Goal: Task Accomplishment & Management: Use online tool/utility

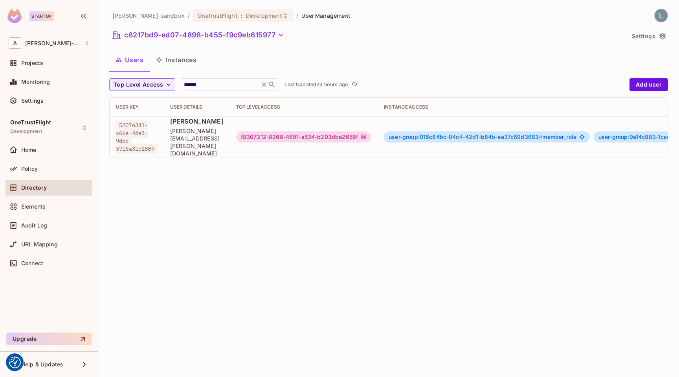
scroll to position [0, 208]
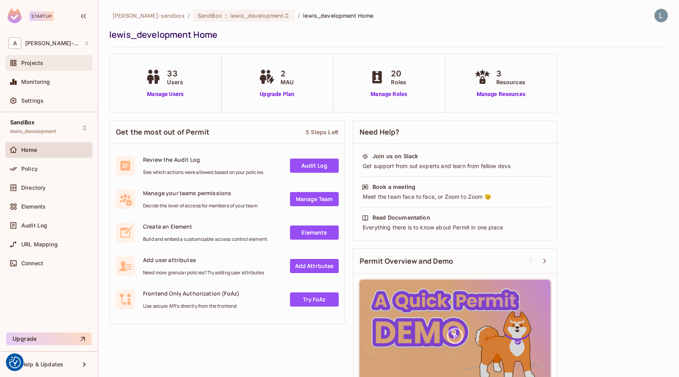
click at [50, 64] on div "Projects" at bounding box center [55, 63] width 68 height 6
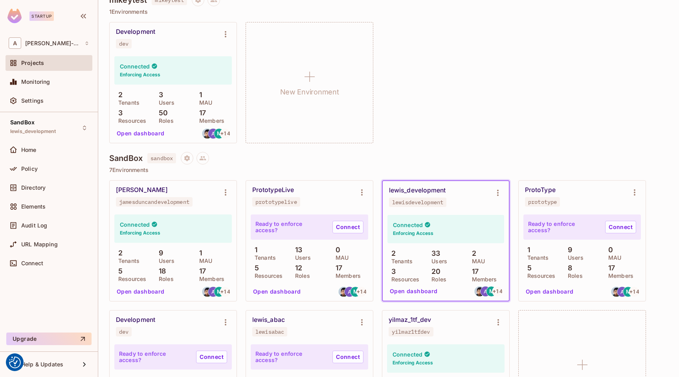
scroll to position [72, 0]
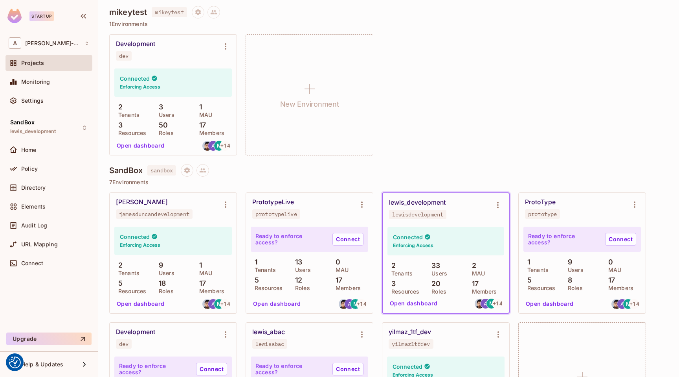
click at [564, 51] on div "Development dev Connected Enforcing Access 2 Tenants 3 Users 1 MAU 3 Resources …" at bounding box center [388, 94] width 559 height 121
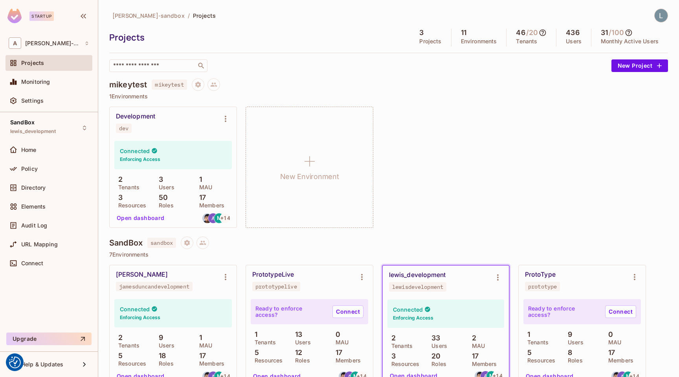
click at [661, 22] on div "alex-trustflight-sandbox / Projects Projects 3 Projects 11 Environments 46 / 20…" at bounding box center [388, 40] width 559 height 63
click at [661, 18] on img at bounding box center [661, 15] width 13 height 13
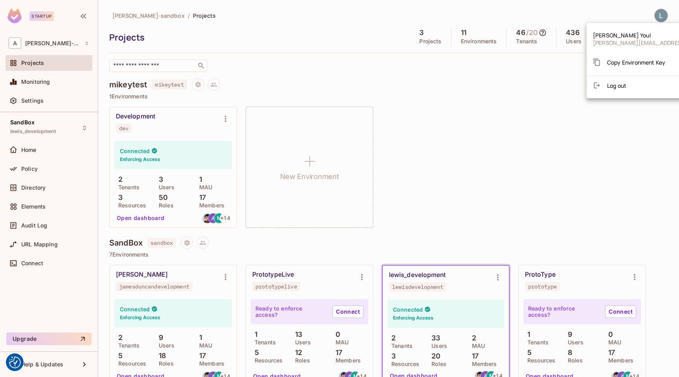
click at [515, 107] on div at bounding box center [339, 188] width 679 height 377
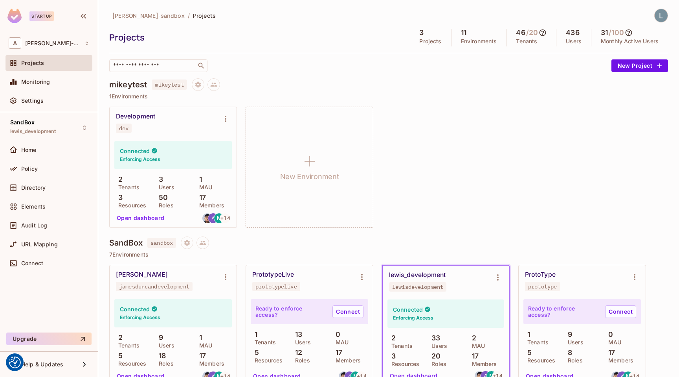
click at [545, 32] on icon at bounding box center [543, 33] width 8 height 8
click at [480, 116] on div at bounding box center [339, 188] width 679 height 377
click at [633, 31] on icon at bounding box center [629, 32] width 7 height 7
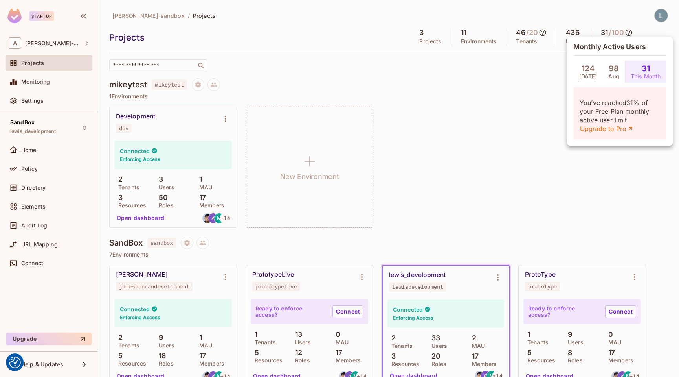
click at [530, 89] on div at bounding box center [339, 188] width 679 height 377
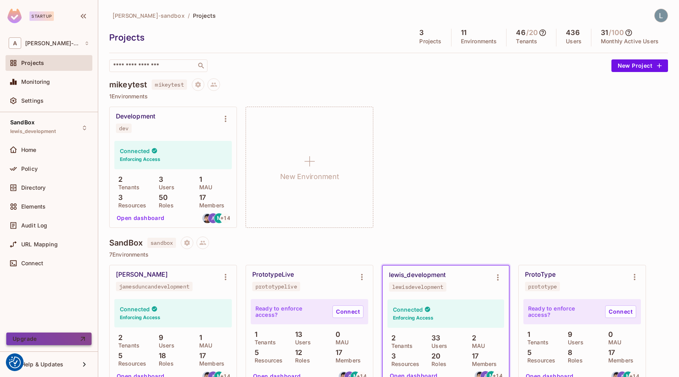
click at [48, 343] on button "Upgrade" at bounding box center [48, 338] width 85 height 13
click at [54, 101] on div "Settings" at bounding box center [55, 100] width 68 height 6
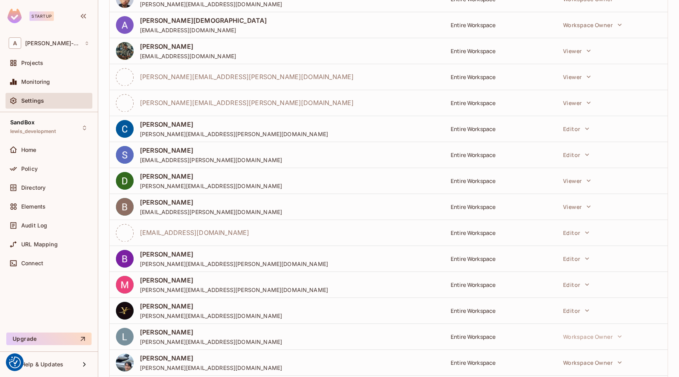
scroll to position [104, 0]
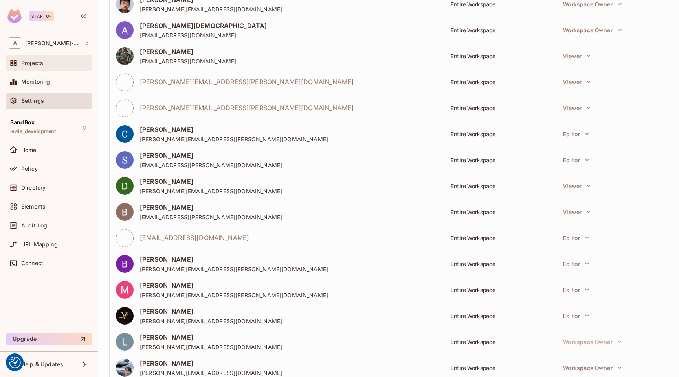
click at [28, 61] on span "Projects" at bounding box center [32, 63] width 22 height 6
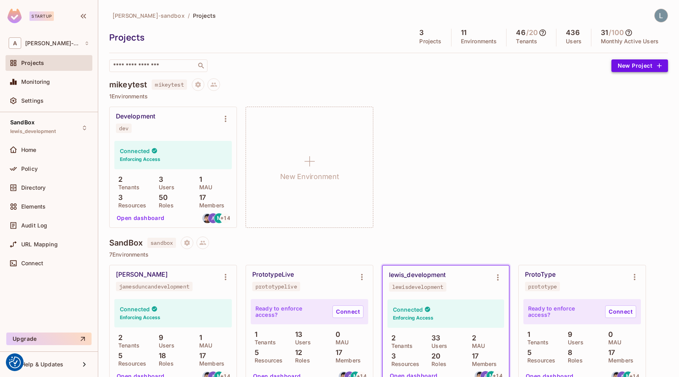
click at [643, 68] on button "New Project" at bounding box center [640, 65] width 57 height 13
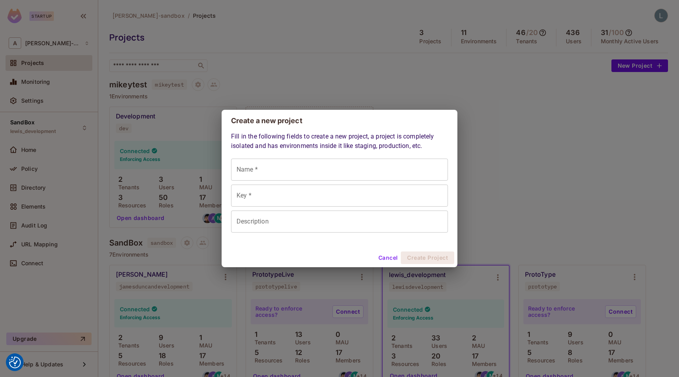
click at [602, 142] on div "Create a new project Fill in the following fields to create a new project, a pr…" at bounding box center [339, 188] width 679 height 377
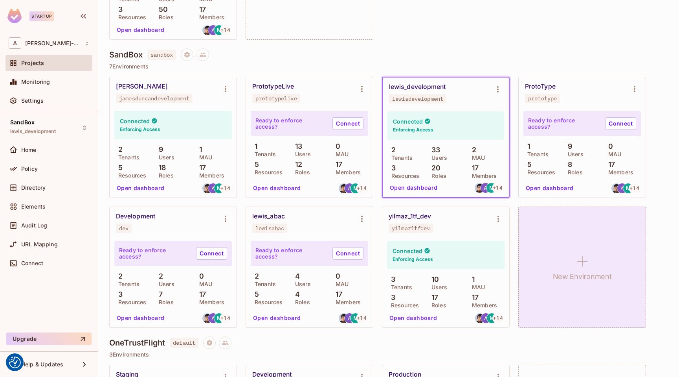
scroll to position [188, 0]
click at [587, 259] on icon at bounding box center [582, 261] width 19 height 19
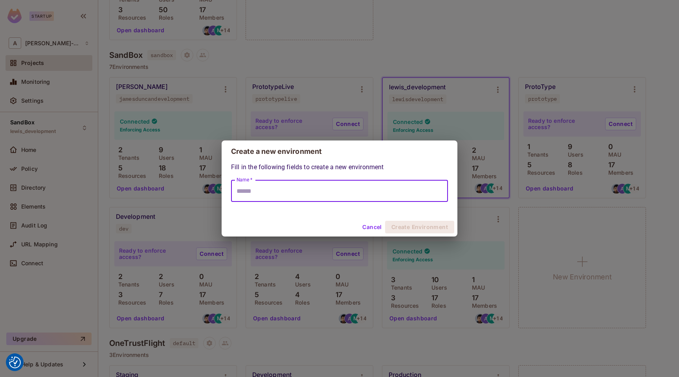
click at [298, 193] on input "Name *" at bounding box center [339, 191] width 217 height 22
type input "**********"
click at [401, 229] on button "Create Environment" at bounding box center [419, 227] width 69 height 13
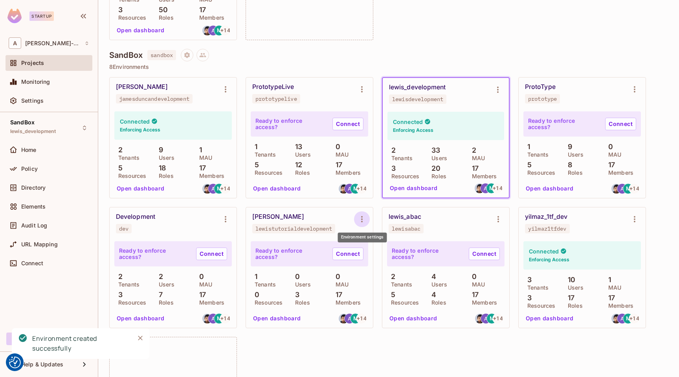
click at [364, 218] on icon "Environment settings" at bounding box center [361, 218] width 9 height 9
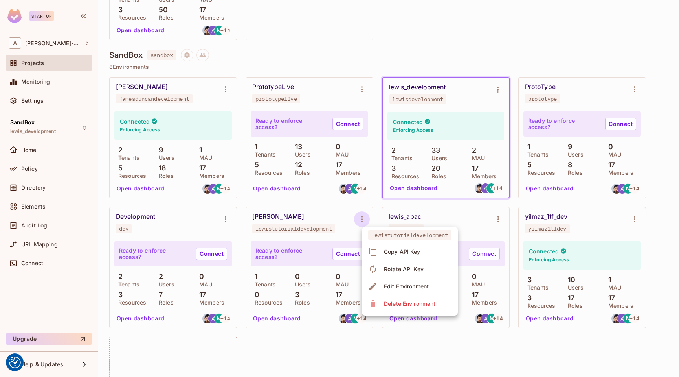
click at [409, 203] on div at bounding box center [339, 188] width 679 height 377
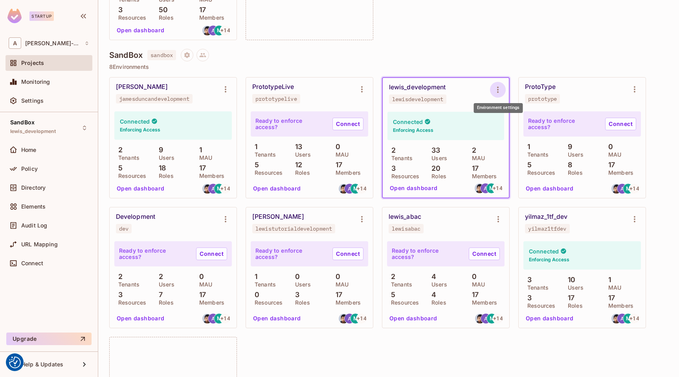
click at [497, 89] on icon "Environment settings" at bounding box center [497, 89] width 9 height 9
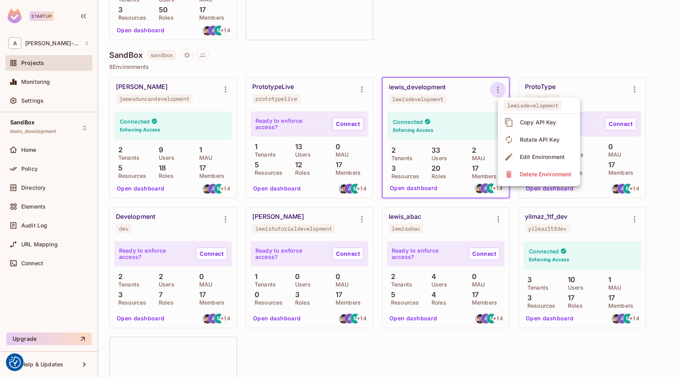
click at [537, 122] on div "Copy API Key" at bounding box center [538, 122] width 37 height 8
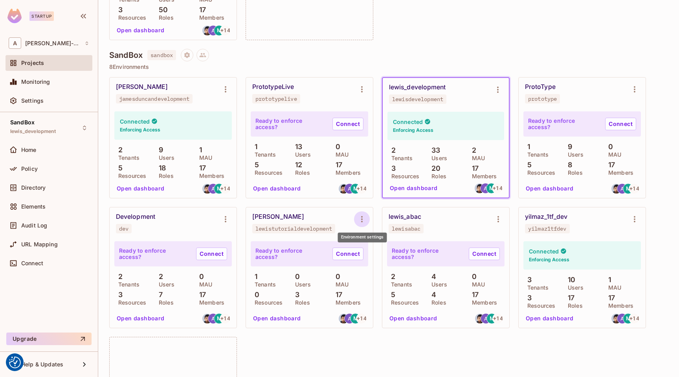
click at [357, 218] on icon "Environment settings" at bounding box center [361, 218] width 9 height 9
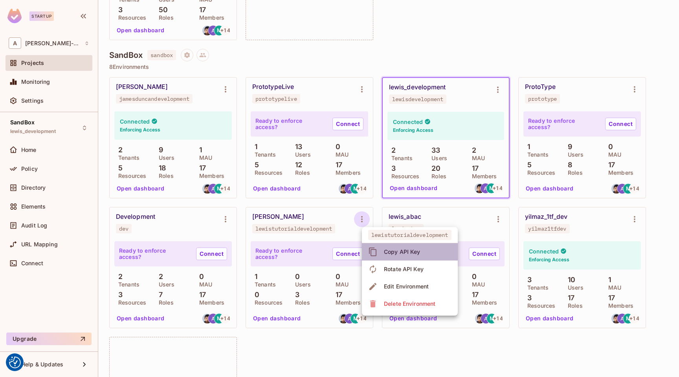
click at [417, 253] on div "Copy API Key" at bounding box center [402, 252] width 37 height 8
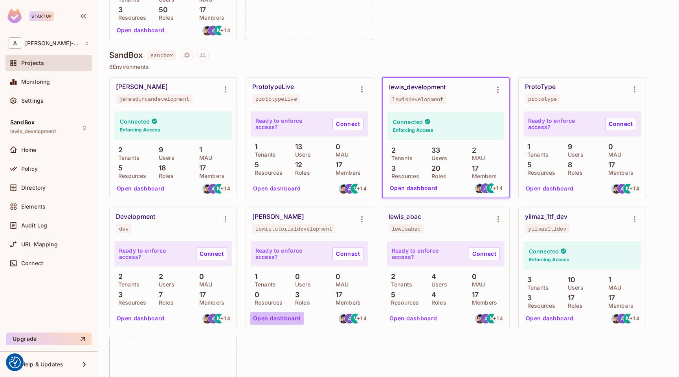
click at [279, 318] on button "Open dashboard" at bounding box center [277, 318] width 54 height 13
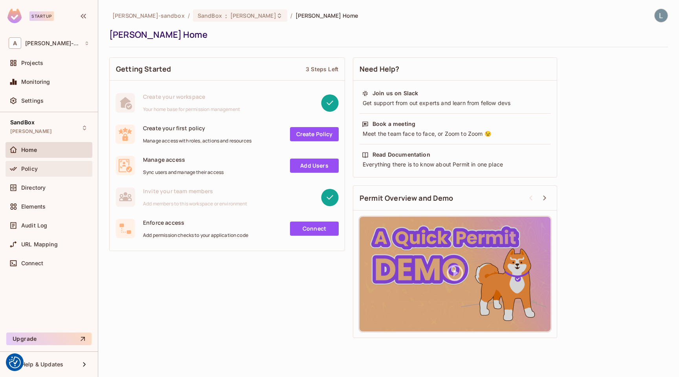
click at [33, 167] on span "Policy" at bounding box center [29, 169] width 17 height 6
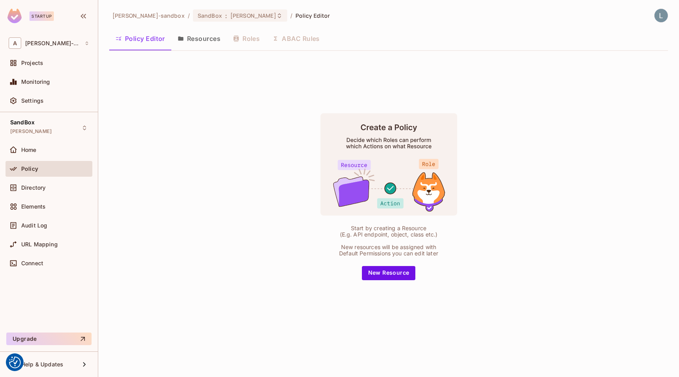
click at [199, 36] on button "Resources" at bounding box center [198, 39] width 55 height 20
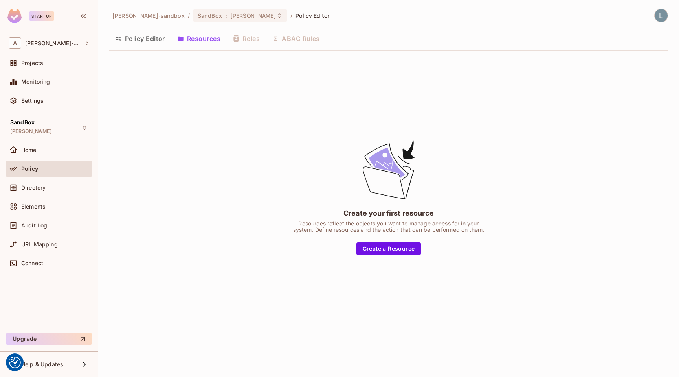
click at [156, 39] on button "Policy Editor" at bounding box center [140, 39] width 62 height 20
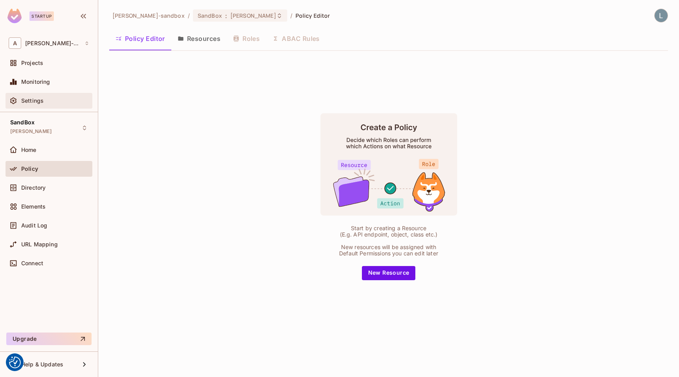
click at [55, 107] on div "Settings" at bounding box center [49, 101] width 87 height 16
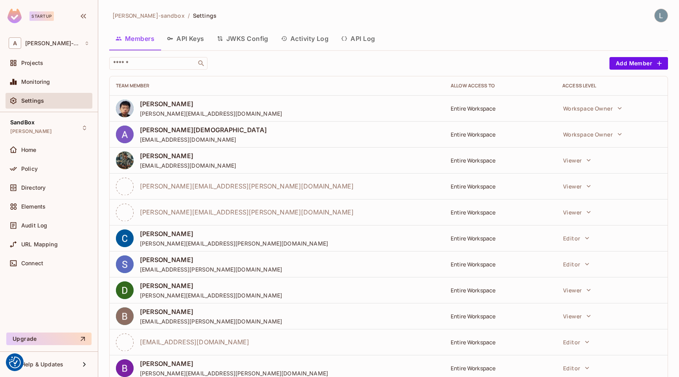
click at [361, 37] on button "API Log" at bounding box center [358, 39] width 46 height 20
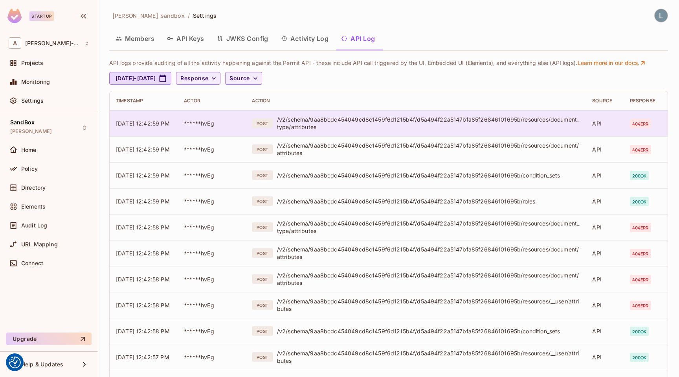
click at [324, 123] on div "/v2/schema/9aa8bcdc454049cd8c1459f6d1215b4f/d5a494f22a5147bfa85f26846101695b/re…" at bounding box center [428, 123] width 303 height 15
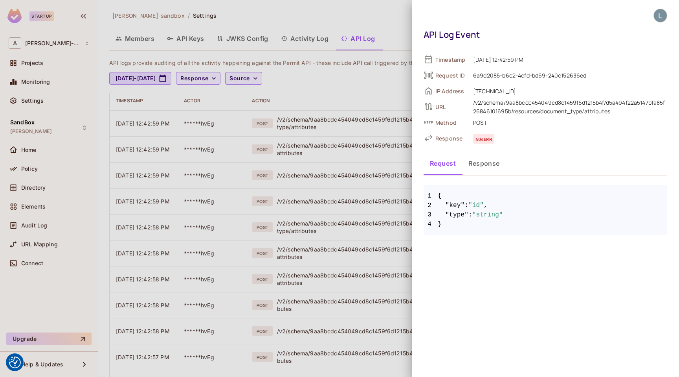
click at [482, 165] on button "Response" at bounding box center [484, 163] width 44 height 20
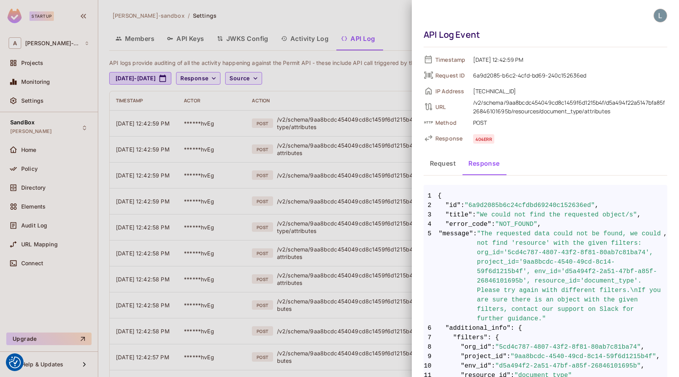
click at [351, 84] on div at bounding box center [339, 188] width 679 height 377
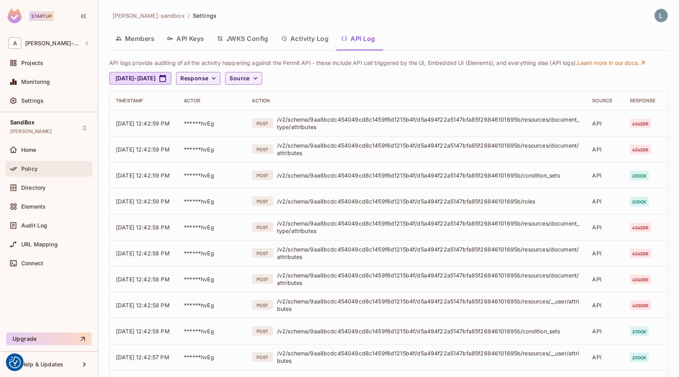
click at [44, 166] on div "Policy" at bounding box center [55, 169] width 68 height 6
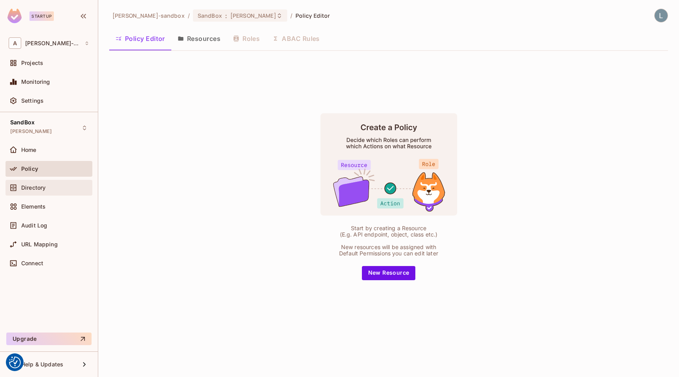
click at [35, 186] on span "Directory" at bounding box center [33, 187] width 24 height 6
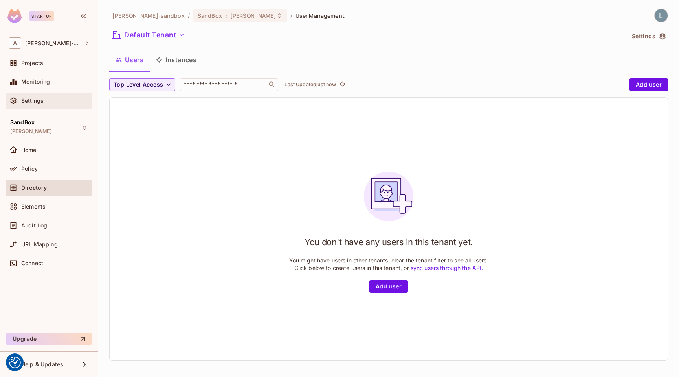
click at [42, 93] on div "Settings" at bounding box center [49, 101] width 87 height 16
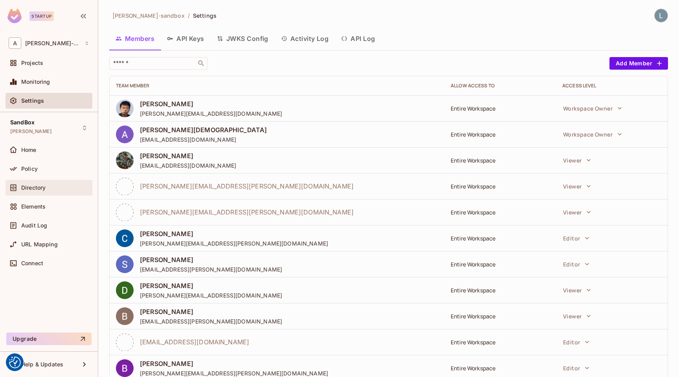
click at [32, 188] on span "Directory" at bounding box center [33, 187] width 24 height 6
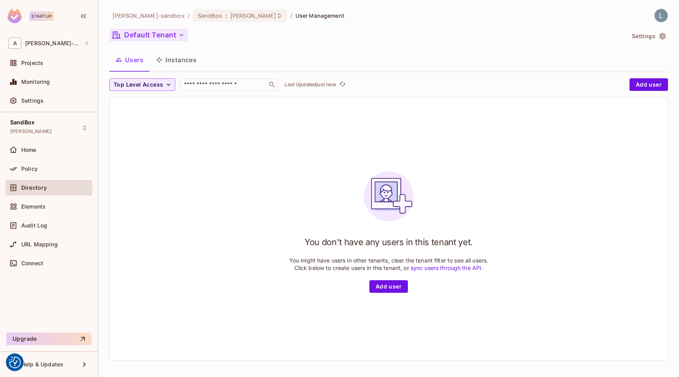
click at [170, 35] on button "Default Tenant" at bounding box center [148, 35] width 79 height 13
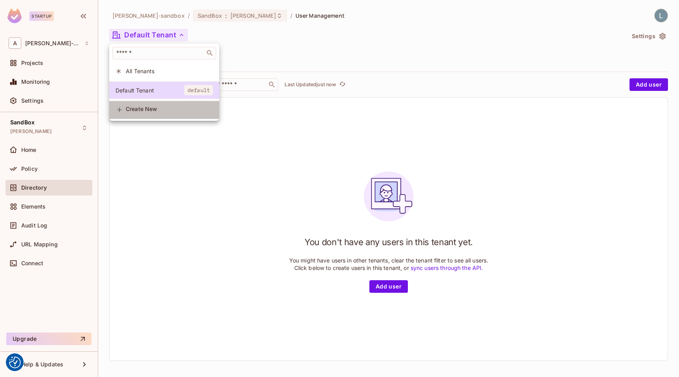
click at [151, 110] on span "Create New" at bounding box center [169, 109] width 87 height 6
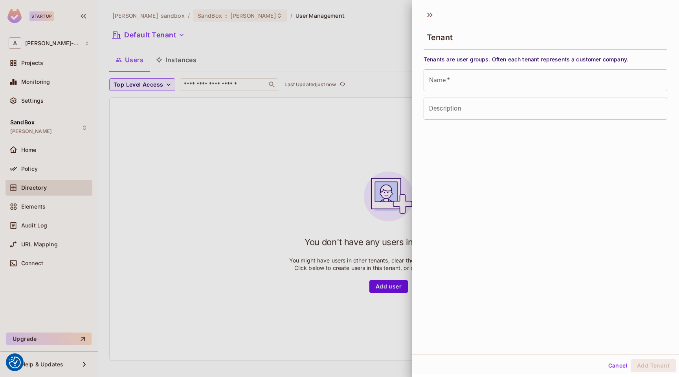
click at [187, 158] on div at bounding box center [339, 188] width 679 height 377
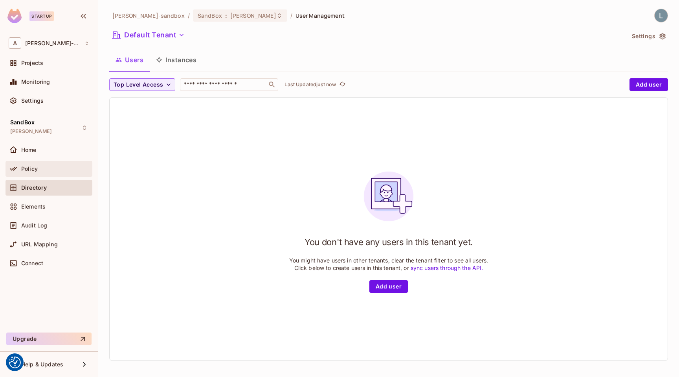
click at [31, 168] on span "Policy" at bounding box center [29, 169] width 17 height 6
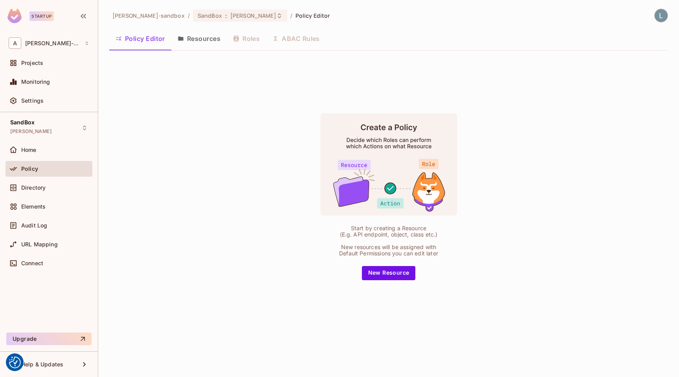
click at [201, 37] on button "Resources" at bounding box center [198, 39] width 55 height 20
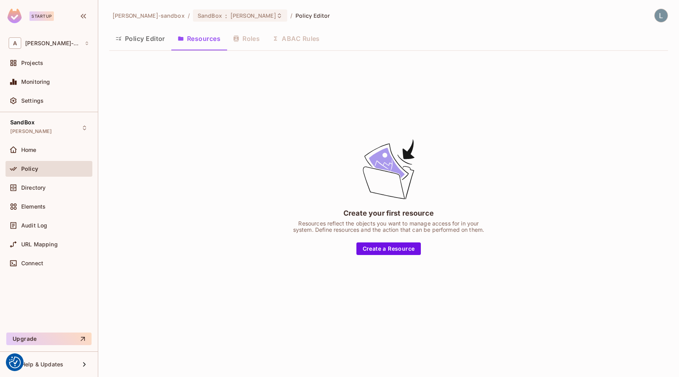
click at [248, 37] on div "Policy Editor Resources Roles ABAC Rules" at bounding box center [388, 39] width 559 height 20
click at [143, 38] on button "Policy Editor" at bounding box center [140, 39] width 62 height 20
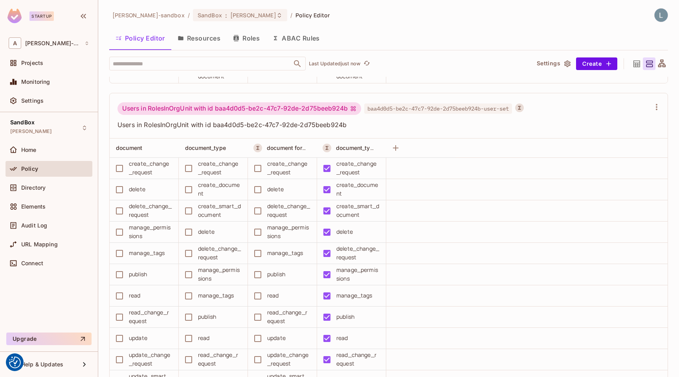
scroll to position [1669, 0]
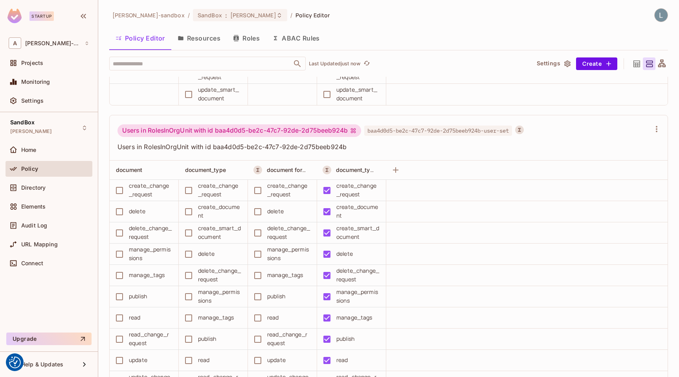
click at [289, 36] on button "ABAC Rules" at bounding box center [296, 38] width 60 height 20
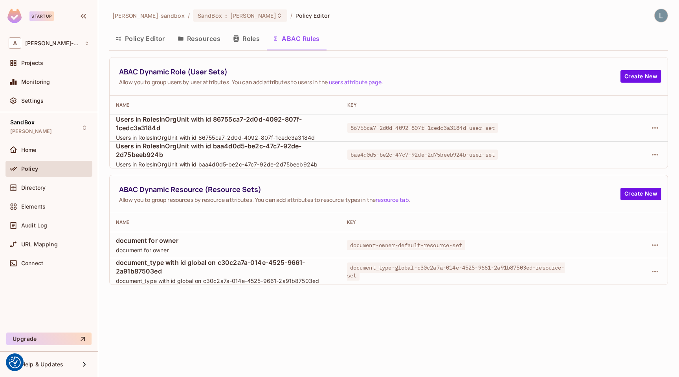
click at [206, 40] on button "Resources" at bounding box center [198, 39] width 55 height 20
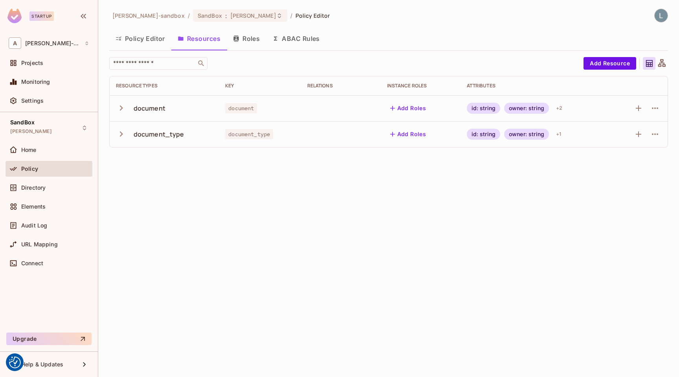
click at [543, 107] on div "owner: string" at bounding box center [526, 108] width 45 height 11
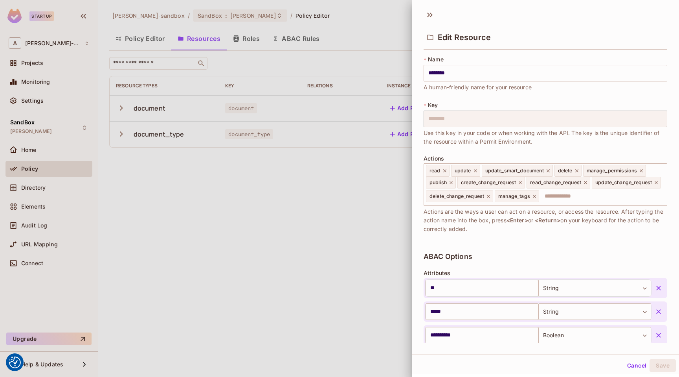
click at [543, 107] on div "* Key ******** ​ Use this key in your code or when working with the API. The ke…" at bounding box center [546, 123] width 244 height 45
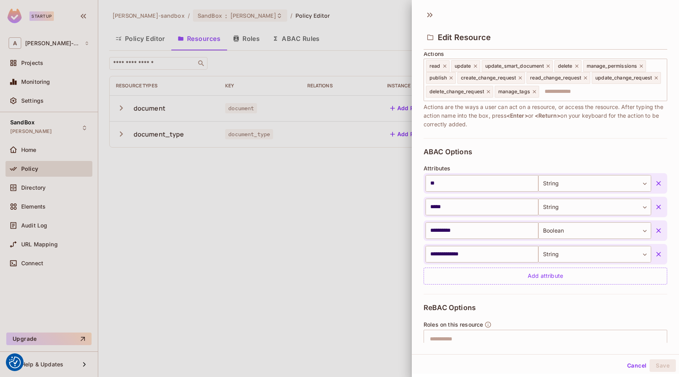
scroll to position [105, 0]
click at [389, 237] on div at bounding box center [339, 188] width 679 height 377
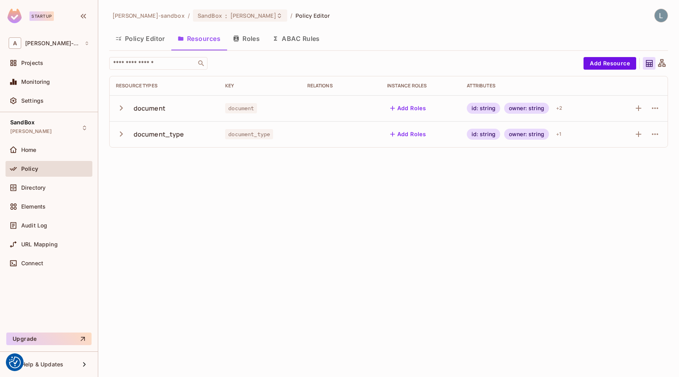
click at [487, 134] on div "id: string" at bounding box center [484, 134] width 34 height 11
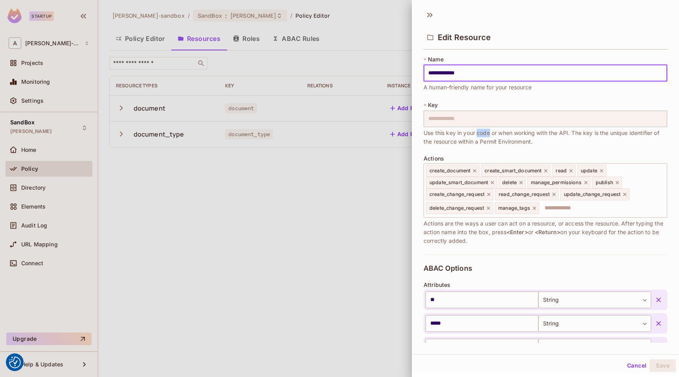
click at [487, 134] on span "Use this key in your code or when working with the API. The key is the unique i…" at bounding box center [546, 137] width 244 height 17
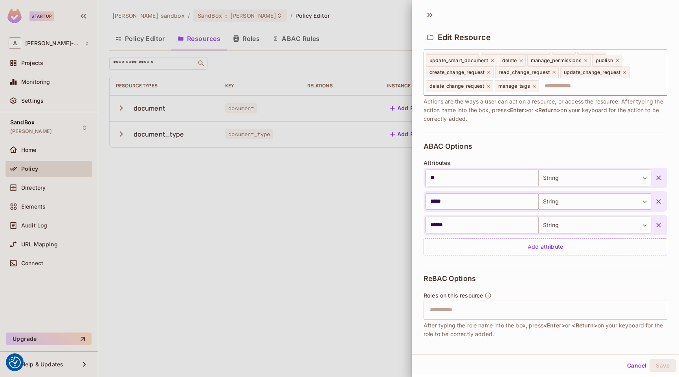
scroll to position [123, 0]
click at [328, 237] on div at bounding box center [339, 188] width 679 height 377
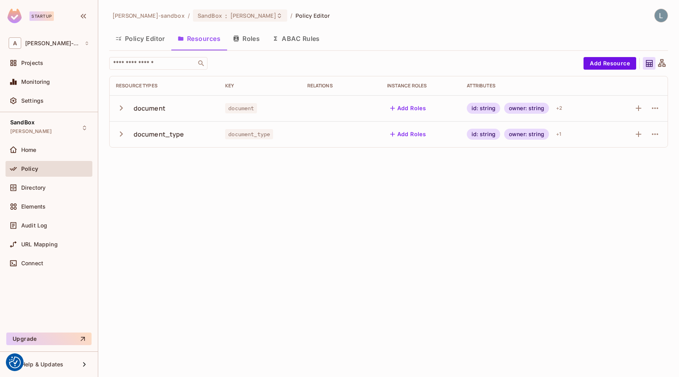
click at [297, 37] on button "ABAC Rules" at bounding box center [296, 39] width 60 height 20
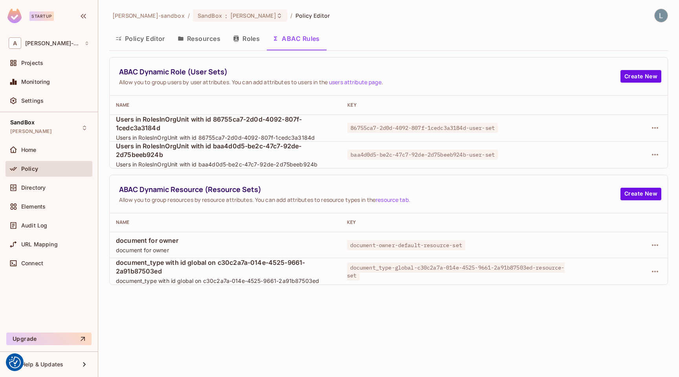
click at [143, 241] on span "document for owner" at bounding box center [225, 240] width 219 height 9
click at [654, 244] on icon "button" at bounding box center [655, 244] width 9 height 9
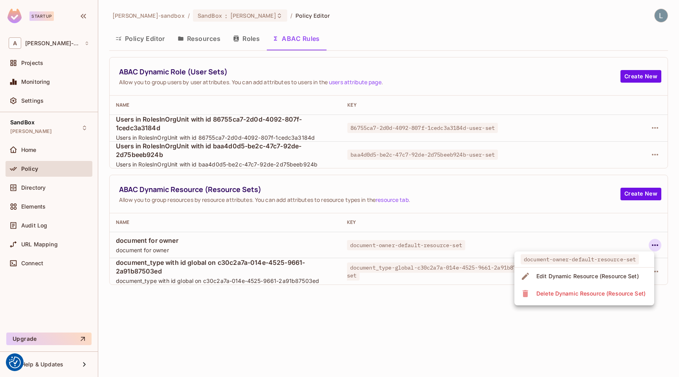
click at [598, 276] on div "Edit Dynamic Resource (Resource Set)" at bounding box center [588, 276] width 103 height 8
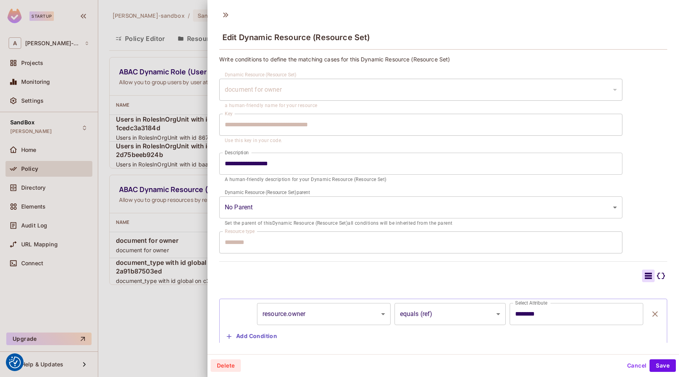
scroll to position [20, 0]
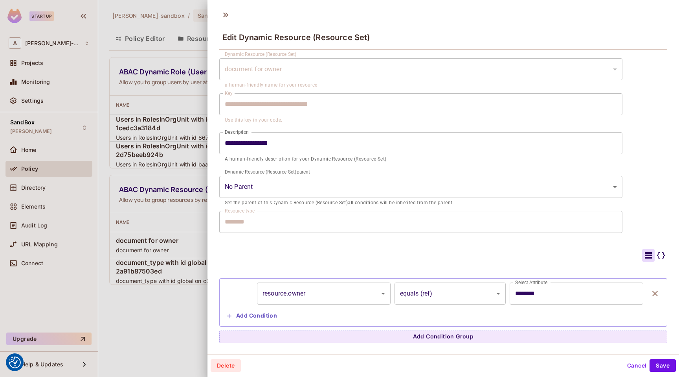
click at [158, 238] on div at bounding box center [339, 188] width 679 height 377
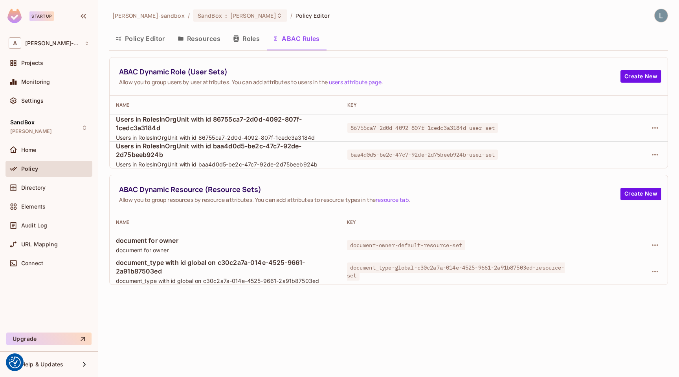
click at [239, 318] on div "alex-trustflight-sandbox / SandBox : lewis_tutorial_development / Policy Editor…" at bounding box center [388, 188] width 581 height 377
click at [144, 35] on button "Policy Editor" at bounding box center [140, 39] width 62 height 20
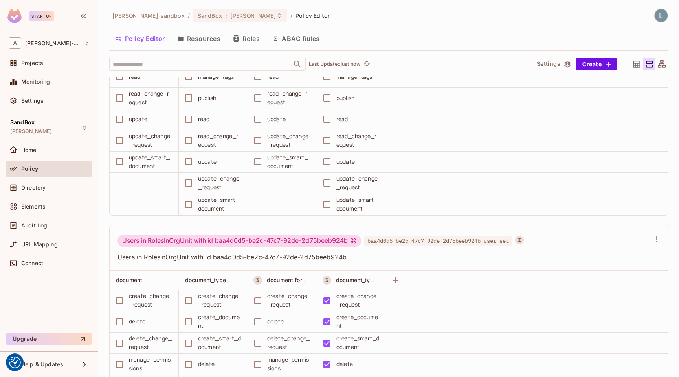
scroll to position [1716, 0]
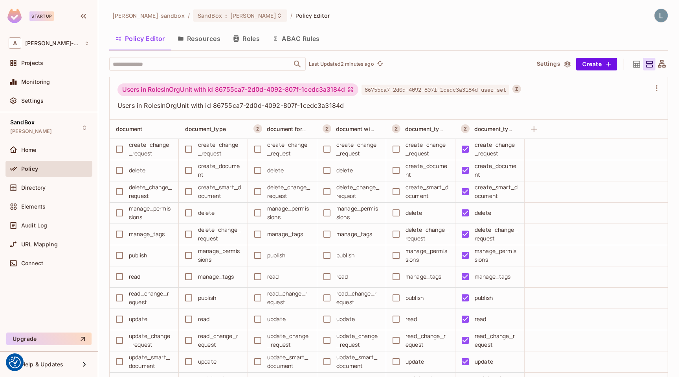
scroll to position [1361, 0]
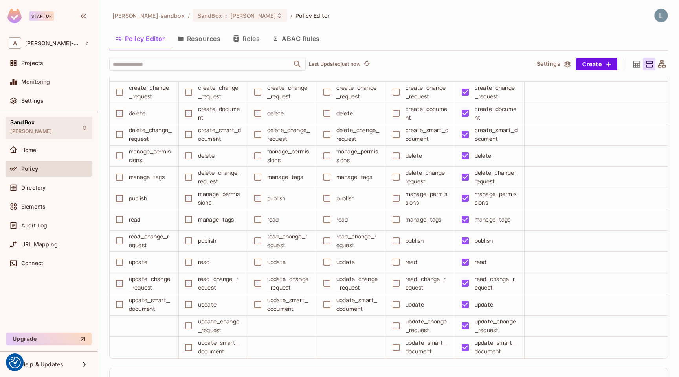
scroll to position [1388, 0]
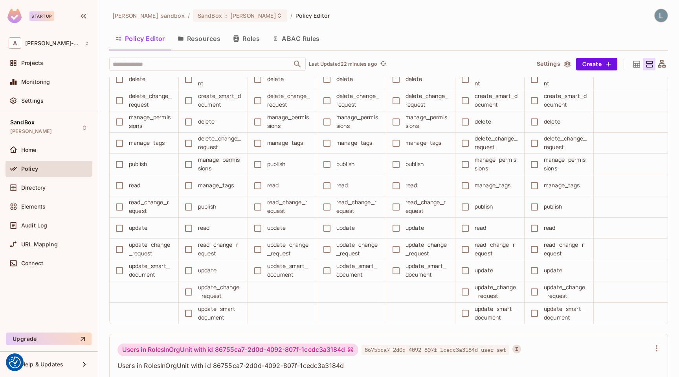
scroll to position [1031, 0]
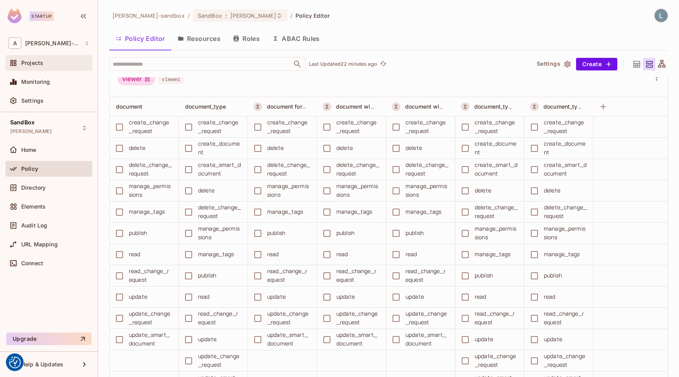
click at [57, 62] on div "Projects" at bounding box center [55, 63] width 68 height 6
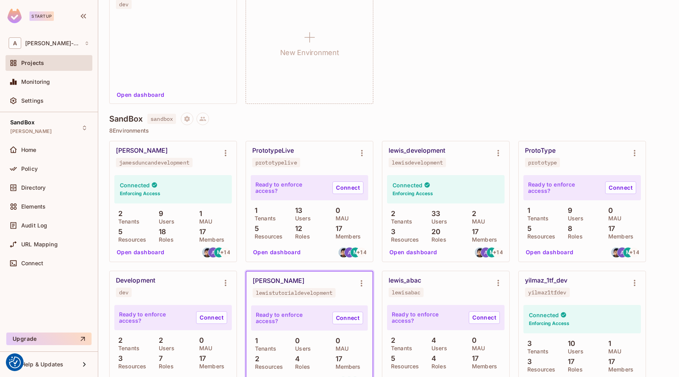
scroll to position [103, 0]
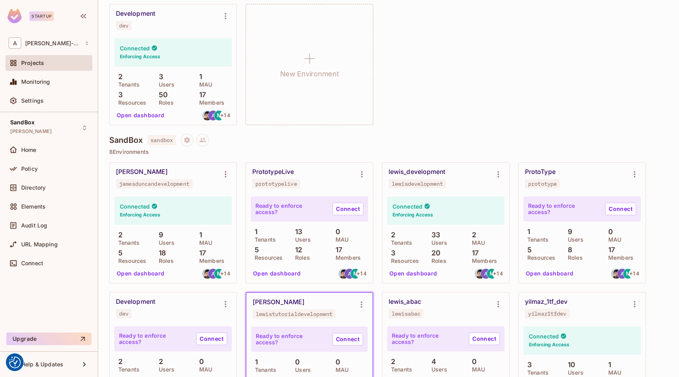
click at [429, 271] on button "Open dashboard" at bounding box center [413, 273] width 54 height 13
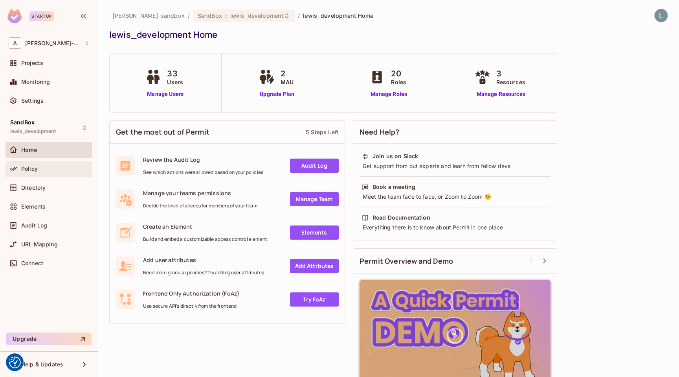
click at [30, 165] on div "Policy" at bounding box center [49, 168] width 81 height 9
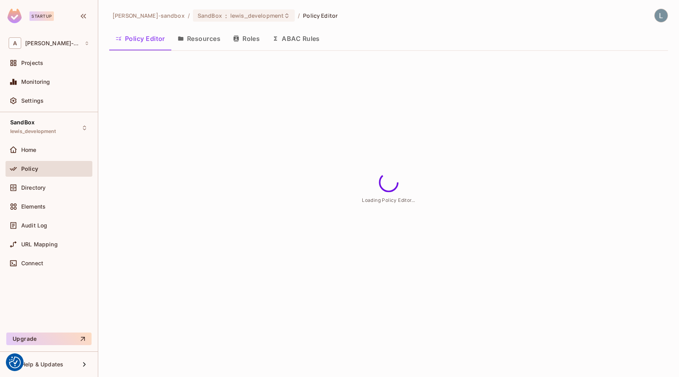
click at [446, 87] on div "alex-trustflight-sandbox / SandBox : lewis_development / Policy Editor Policy E…" at bounding box center [388, 188] width 581 height 377
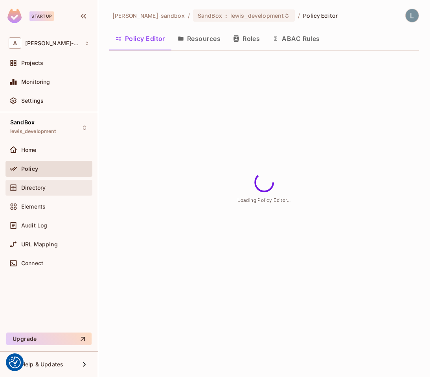
click at [39, 186] on span "Directory" at bounding box center [33, 187] width 24 height 6
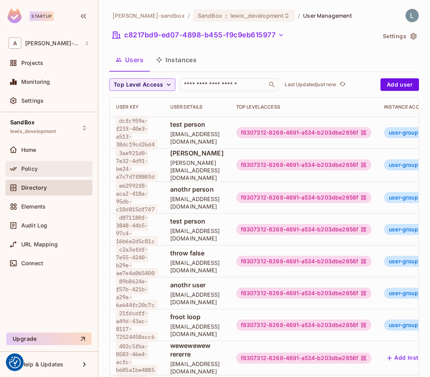
click at [35, 170] on span "Policy" at bounding box center [29, 169] width 17 height 6
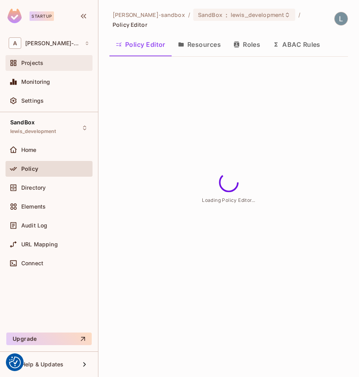
click at [44, 59] on div "Projects" at bounding box center [49, 62] width 81 height 9
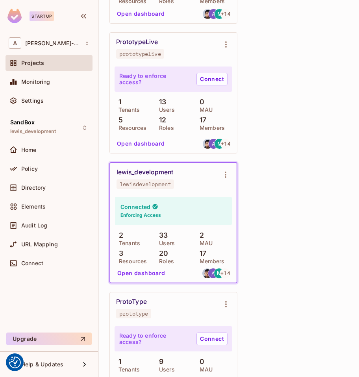
scroll to position [530, 0]
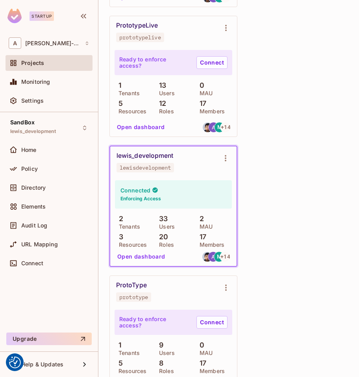
click at [147, 254] on button "Open dashboard" at bounding box center [141, 256] width 54 height 13
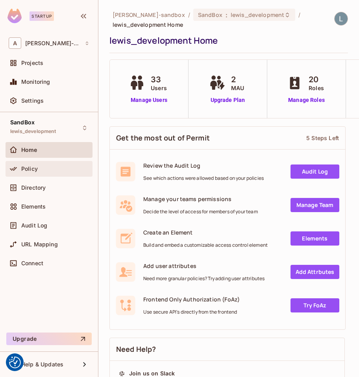
click at [30, 169] on span "Policy" at bounding box center [29, 169] width 17 height 6
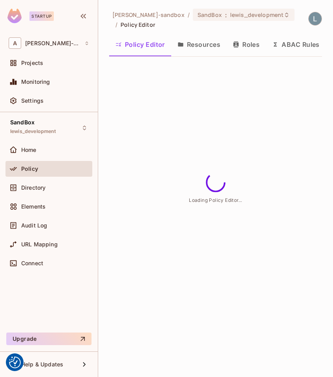
click at [292, 45] on button "ABAC Rules" at bounding box center [296, 45] width 60 height 20
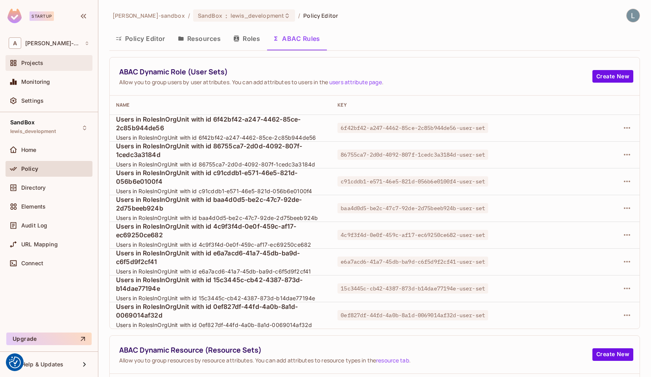
click at [43, 64] on div "Projects" at bounding box center [55, 63] width 68 height 6
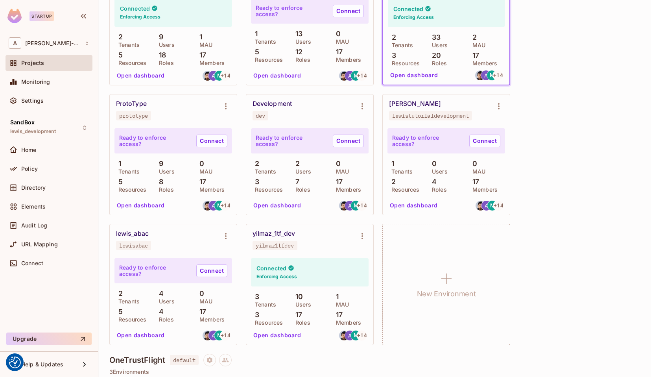
scroll to position [295, 0]
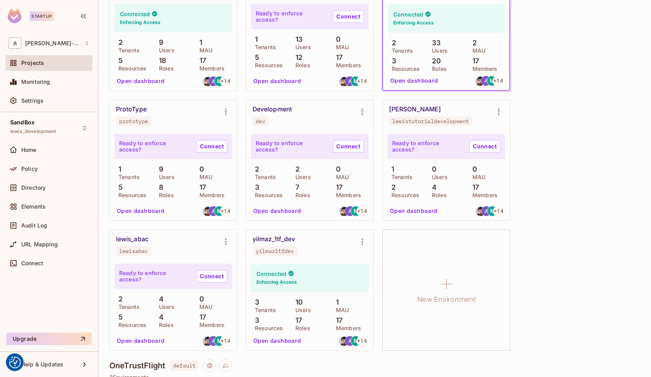
click at [419, 209] on button "Open dashboard" at bounding box center [413, 210] width 54 height 13
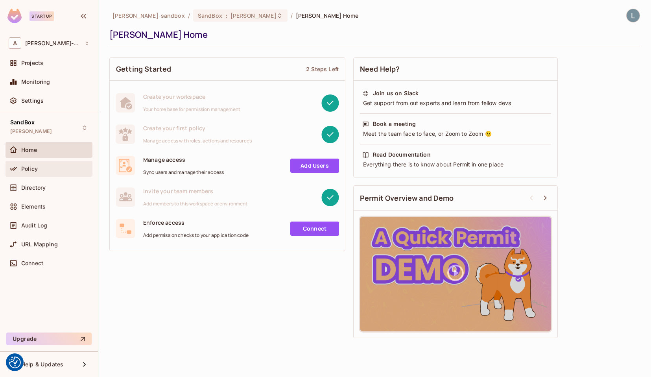
click at [28, 167] on span "Policy" at bounding box center [29, 169] width 17 height 6
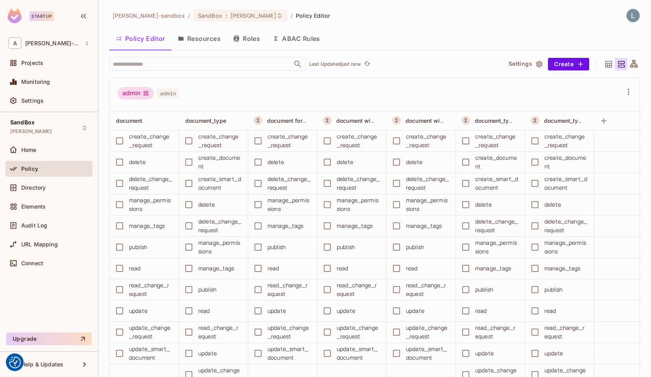
click at [304, 40] on button "ABAC Rules" at bounding box center [296, 39] width 60 height 20
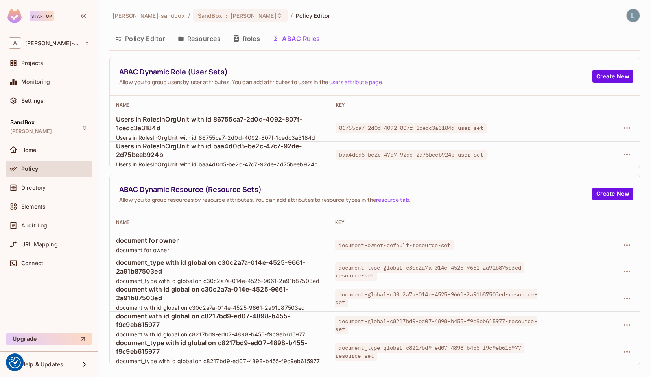
click at [148, 38] on button "Policy Editor" at bounding box center [140, 39] width 62 height 20
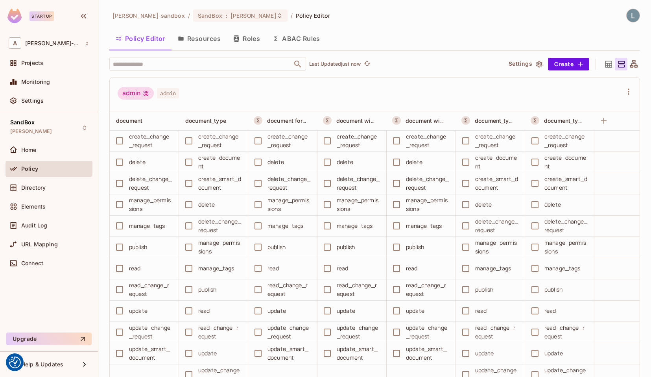
click at [244, 39] on button "Roles" at bounding box center [246, 39] width 39 height 20
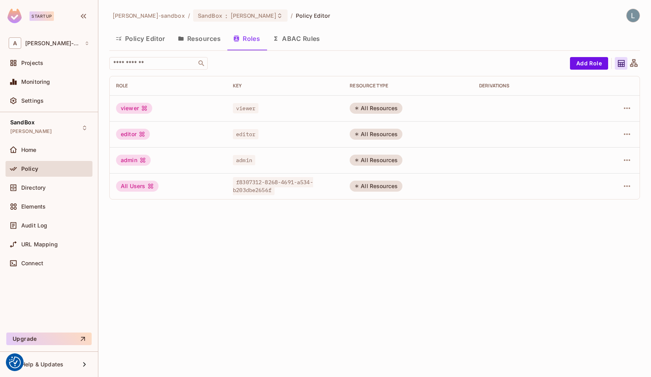
click at [204, 41] on button "Resources" at bounding box center [198, 39] width 55 height 20
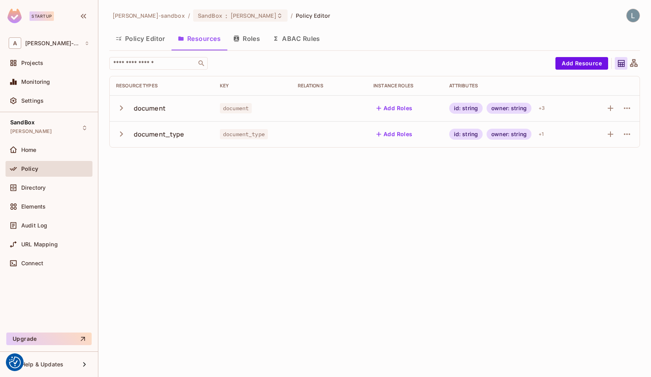
click at [119, 107] on icon "button" at bounding box center [121, 108] width 11 height 11
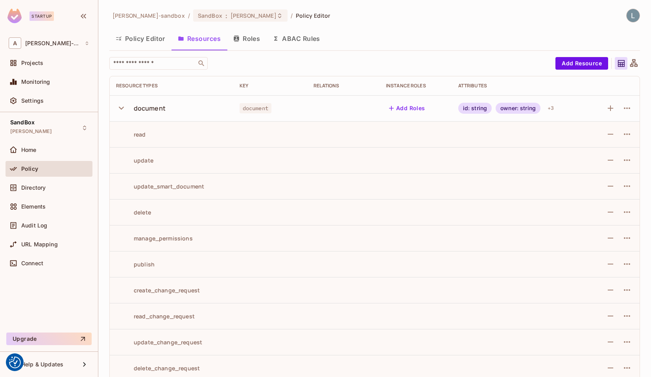
click at [123, 110] on icon "button" at bounding box center [121, 108] width 11 height 11
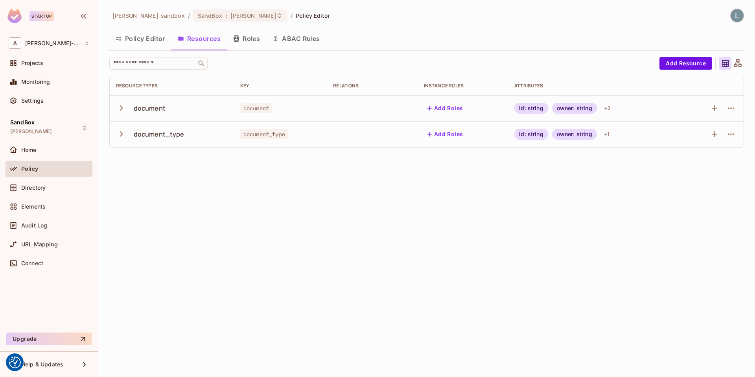
click at [121, 107] on icon "button" at bounding box center [121, 107] width 3 height 5
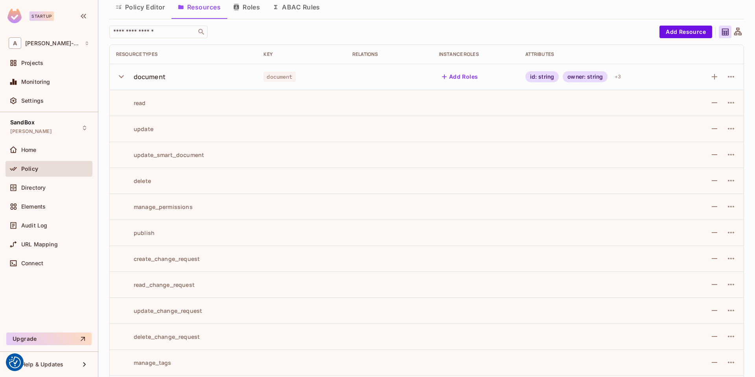
scroll to position [30, 0]
click at [117, 79] on icon "button" at bounding box center [121, 78] width 11 height 11
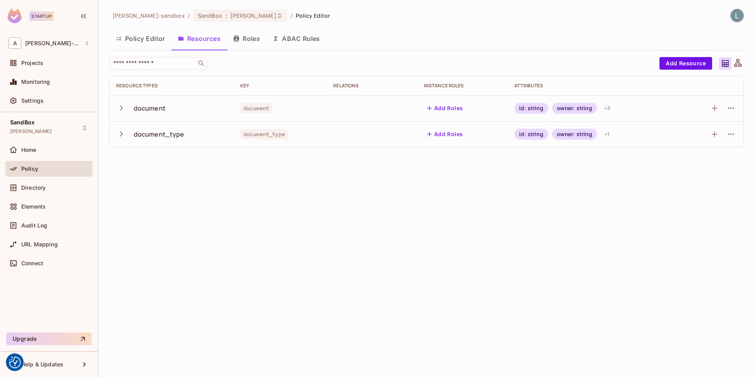
click at [122, 137] on icon "button" at bounding box center [121, 134] width 11 height 11
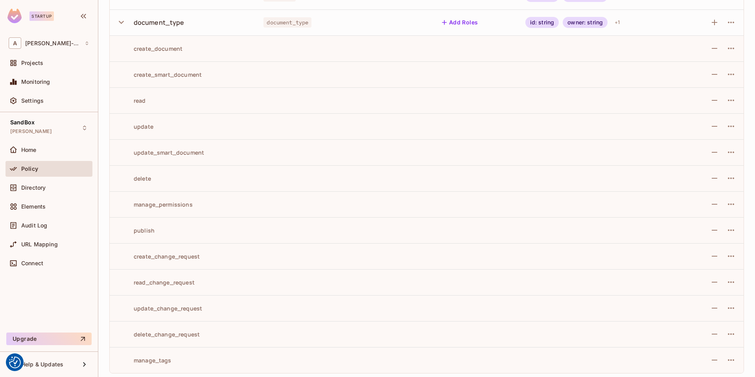
scroll to position [114, 0]
click at [37, 169] on span "Policy" at bounding box center [29, 169] width 17 height 6
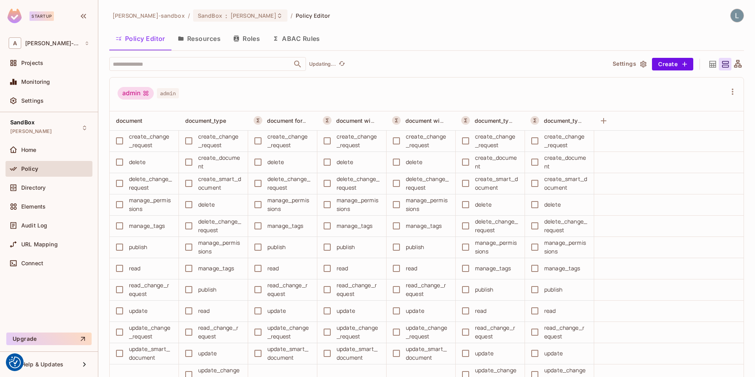
click at [293, 37] on button "ABAC Rules" at bounding box center [296, 39] width 60 height 20
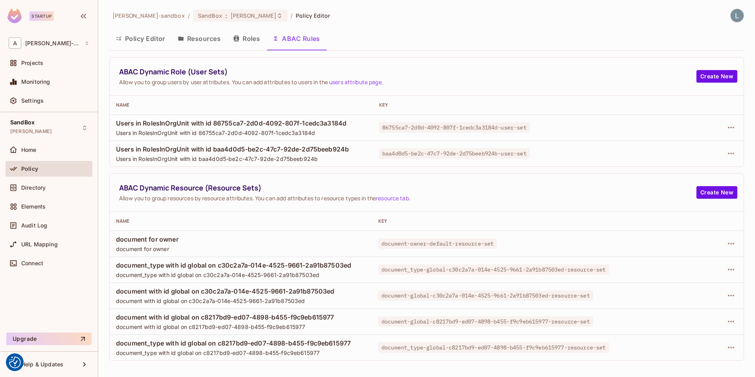
click at [199, 243] on span "document for owner" at bounding box center [241, 239] width 250 height 9
click at [147, 39] on button "Policy Editor" at bounding box center [140, 39] width 62 height 20
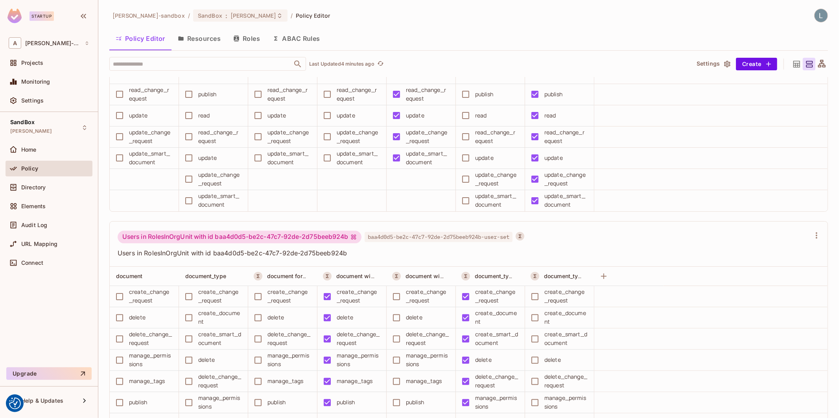
scroll to position [1727, 0]
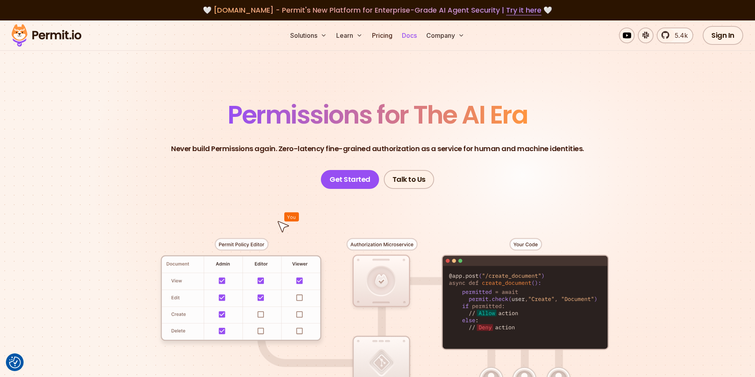
click at [412, 35] on link "Docs" at bounding box center [409, 36] width 21 height 16
